Goal: Check status

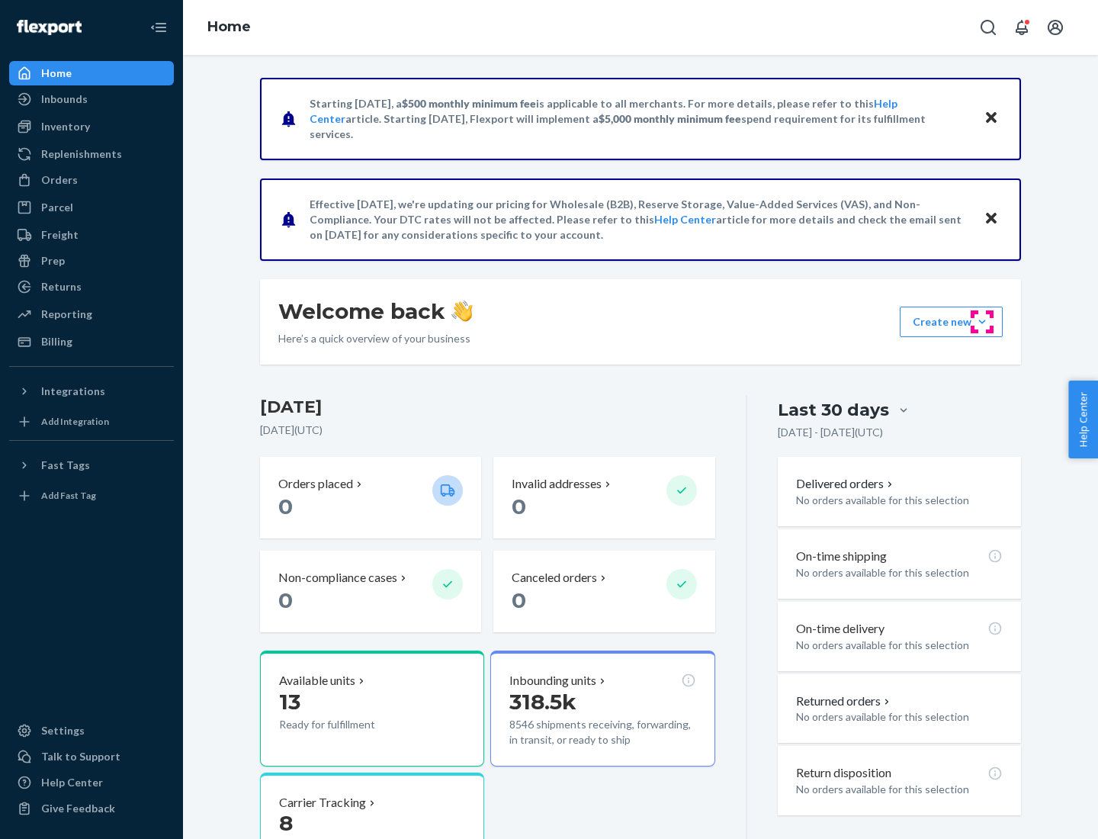
click at [982, 322] on button "Create new Create new inbound Create new order Create new product" at bounding box center [951, 321] width 103 height 30
click at [63, 99] on div "Inbounds" at bounding box center [64, 98] width 46 height 15
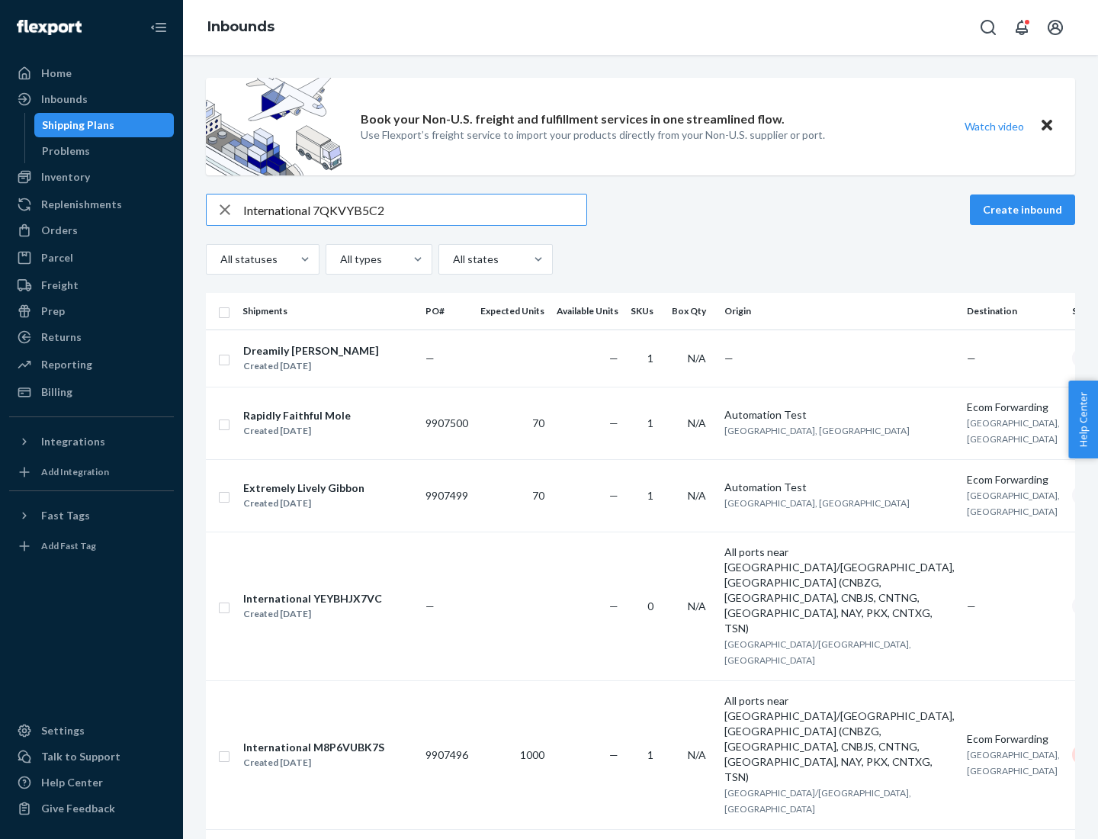
type input "International 7QKVYB5C29"
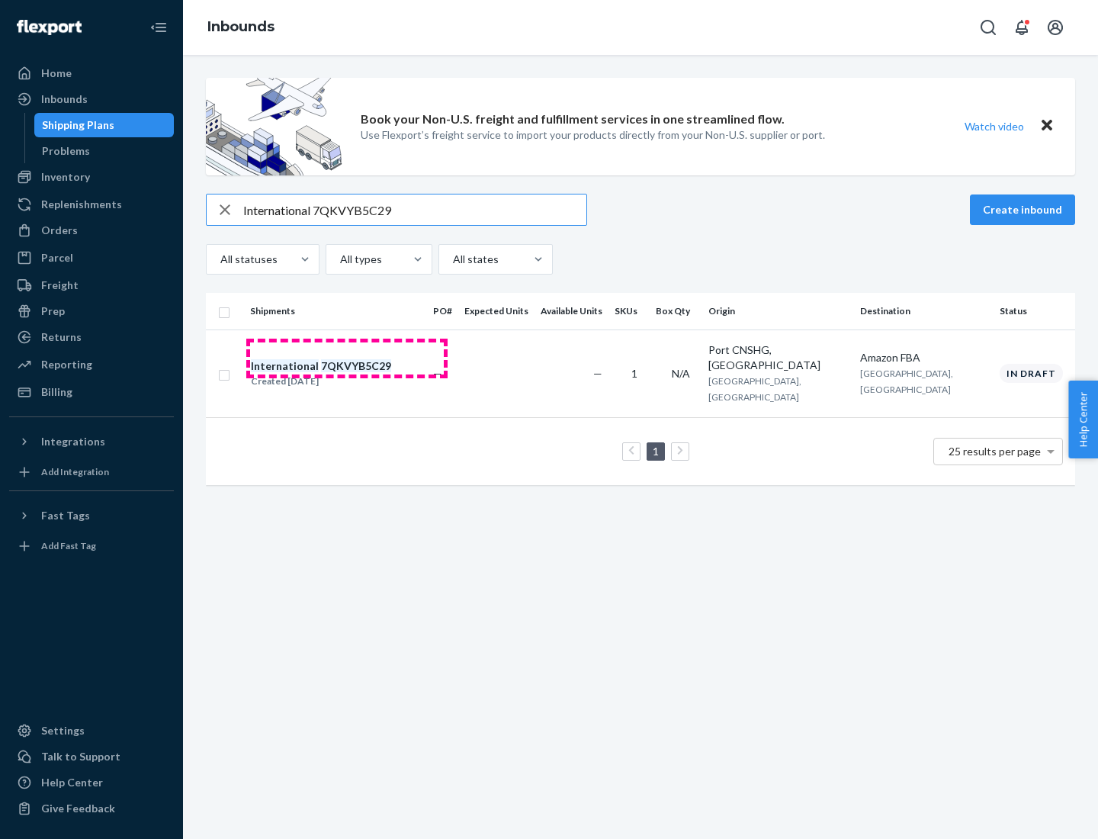
click at [347, 374] on div "Created [DATE]" at bounding box center [321, 381] width 140 height 15
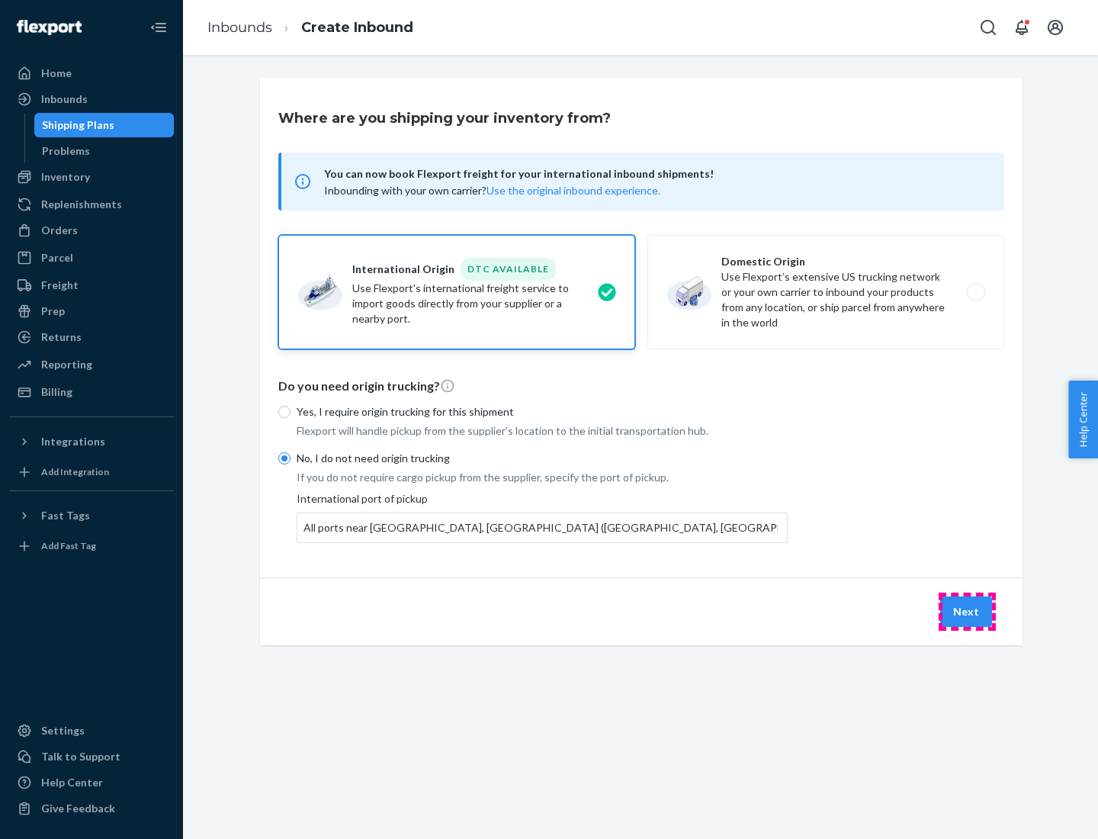
click at [967, 611] on button "Next" at bounding box center [966, 611] width 52 height 30
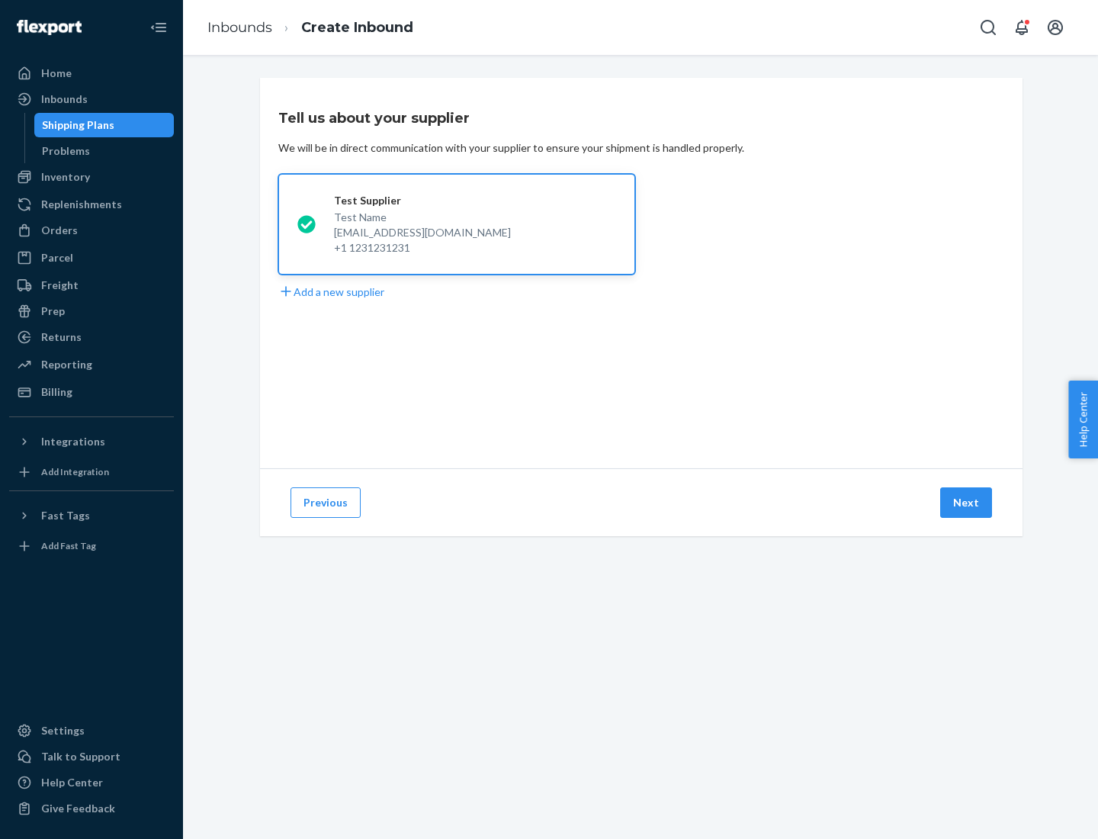
click at [967, 502] on button "Next" at bounding box center [966, 502] width 52 height 30
